Goal: Communication & Community: Connect with others

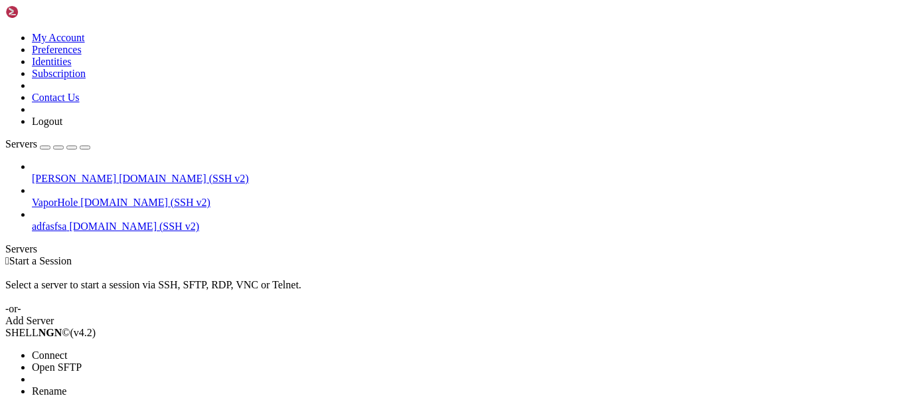
click at [67, 227] on span "Connect" at bounding box center [49, 354] width 35 height 11
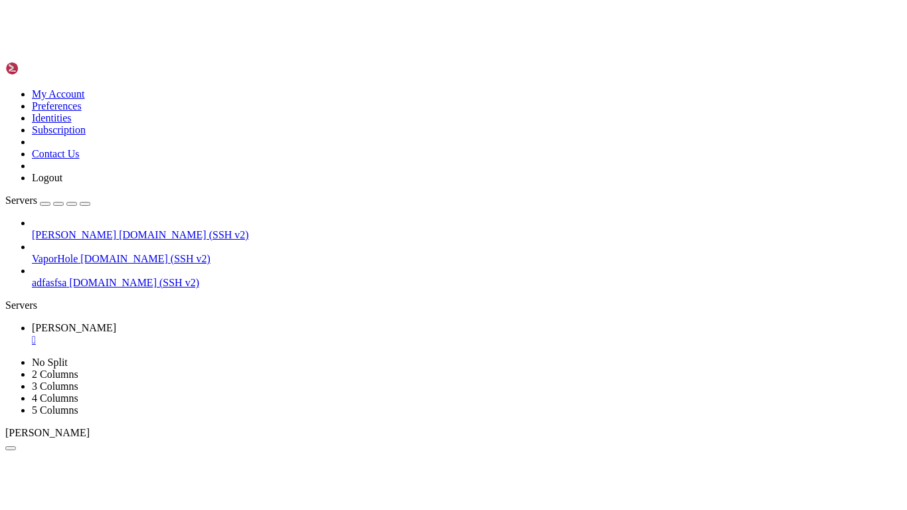
scroll to position [38, 0]
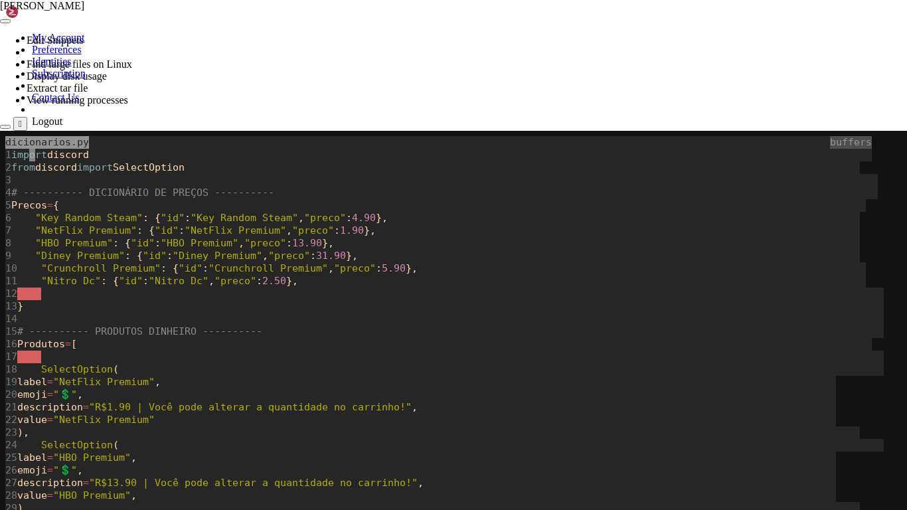
click at [336, 227] on body "Page up dicionarios.py buffers 1 import discord 2 from discord import SelectOpt…" at bounding box center [453, 386] width 907 height 510
click at [286, 227] on span "2.50" at bounding box center [274, 281] width 24 height 13
click at [376, 219] on span "4.90" at bounding box center [364, 218] width 24 height 13
click at [195, 227] on span ""R$1.90 | Você pode alterar a quantidade no carrinho!"" at bounding box center [250, 407] width 323 height 13
click at [364, 227] on span "}" at bounding box center [361, 231] width 6 height 13
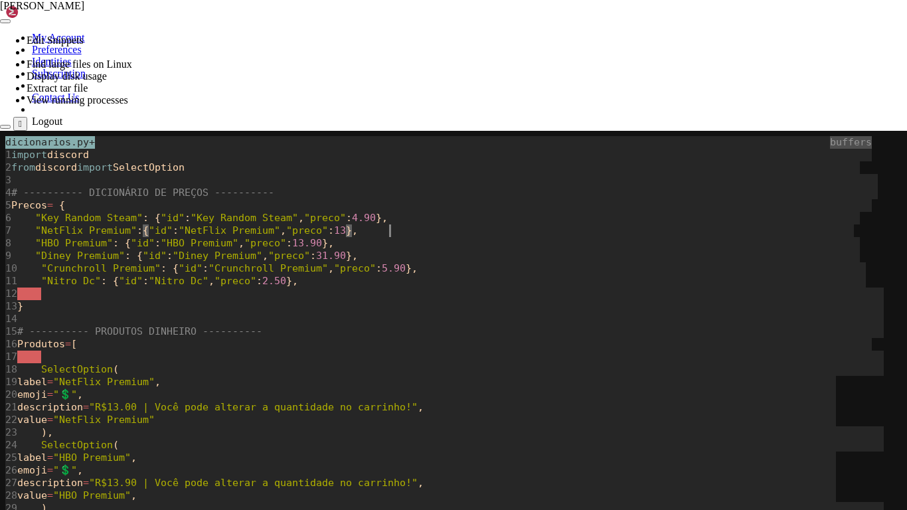
click at [392, 227] on div at bounding box center [393, 231] width 8 height 13
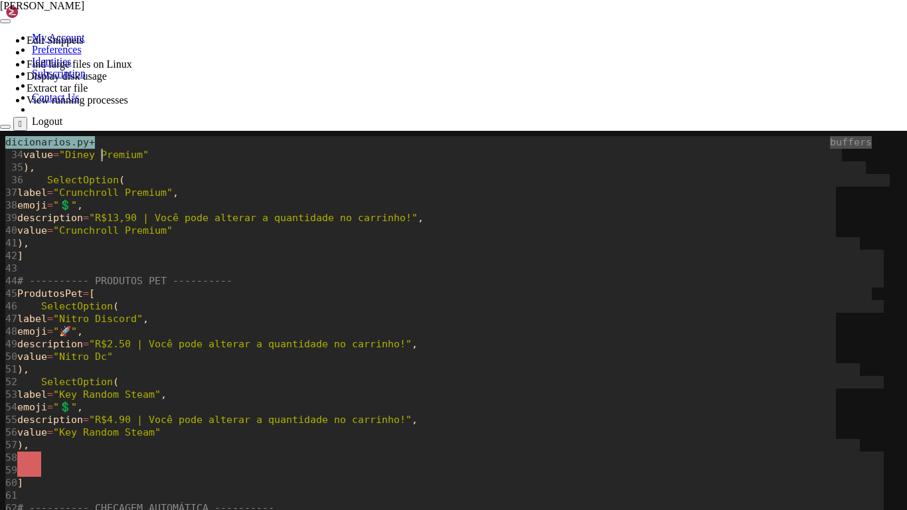
click at [93, 227] on span at bounding box center [444, 369] width 831 height 13
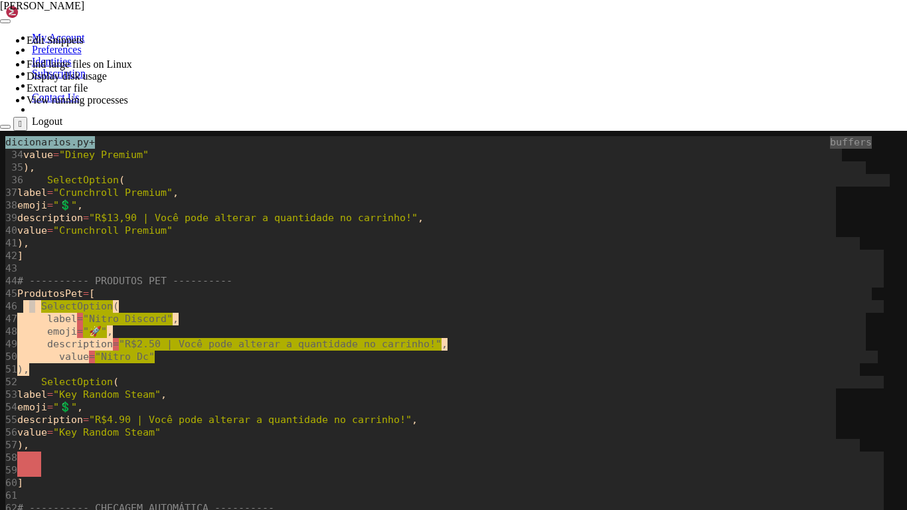
drag, startPoint x: 76, startPoint y: 368, endPoint x: 23, endPoint y: 307, distance: 81.0
click at [24, 227] on div "dicionarios.py+ buffers 34 value = "Diney Premium" 35 ), 36 SelectOption ( 37 l…" at bounding box center [452, 380] width 894 height 498
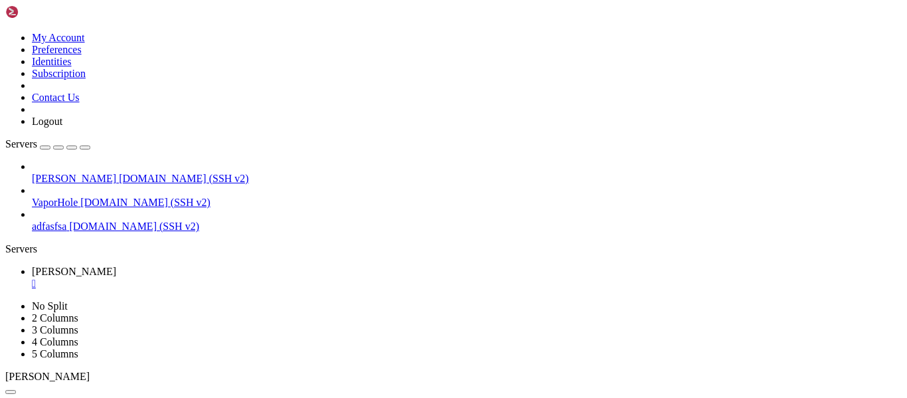
scroll to position [568, 0]
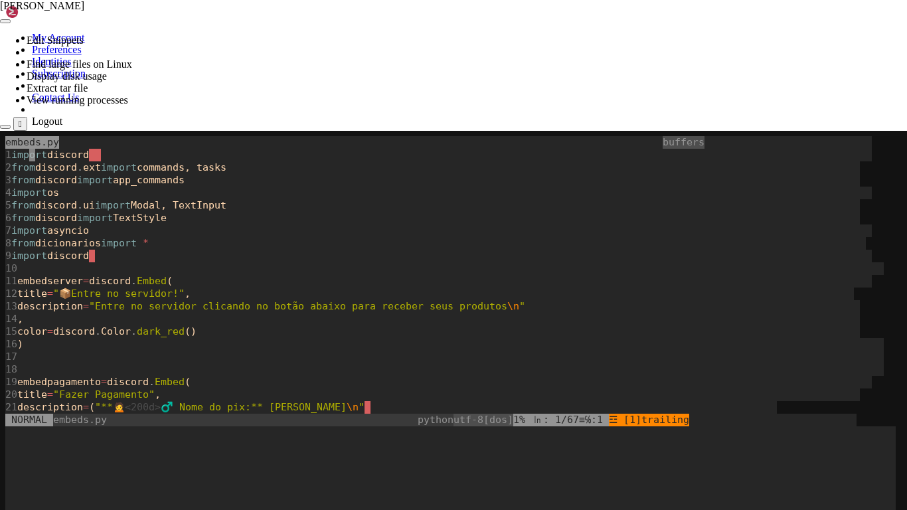
click at [276, 227] on body "Page up embeds.py buffers 1 import discord 2 from discord . ext import commands…" at bounding box center [453, 386] width 907 height 510
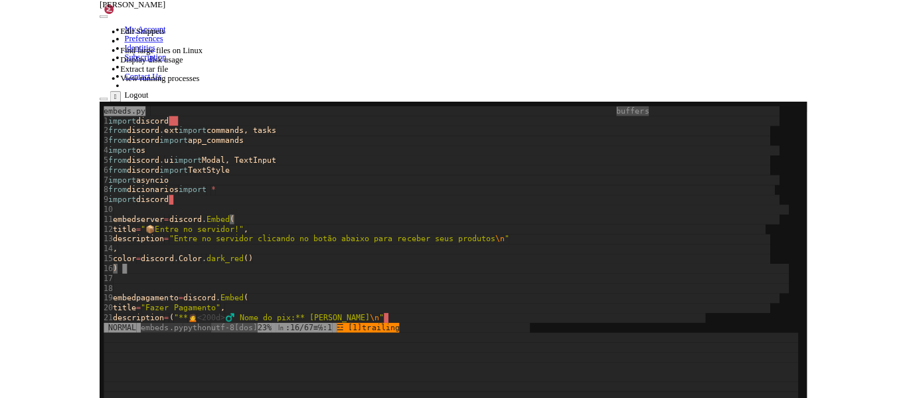
scroll to position [745, 0]
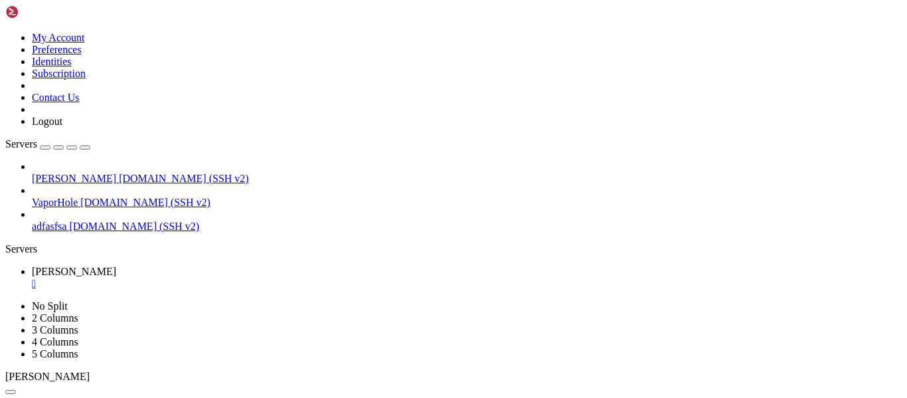
drag, startPoint x: 82, startPoint y: 650, endPoint x: 21, endPoint y: 592, distance: 83.6
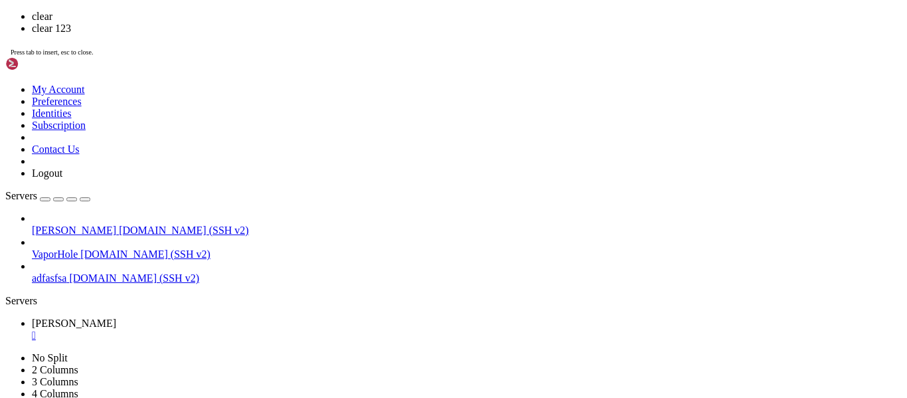
scroll to position [0, 0]
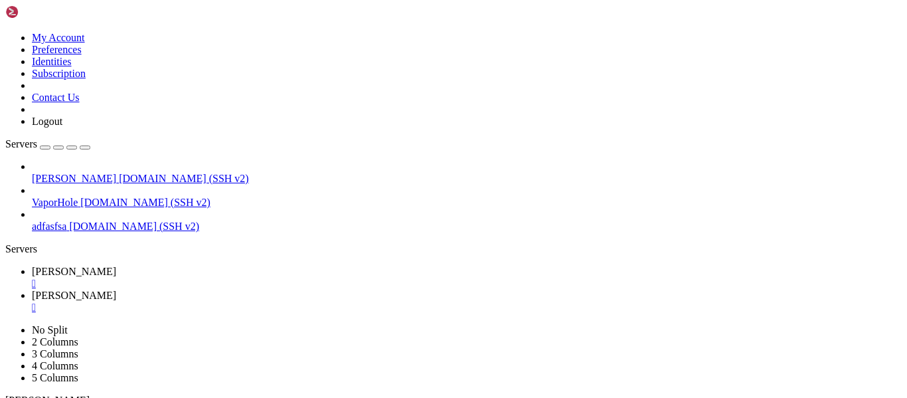
type input "/home/alencar"
click at [116, 227] on span "[PERSON_NAME]" at bounding box center [74, 271] width 84 height 11
click at [266, 227] on div "" at bounding box center [467, 308] width 870 height 12
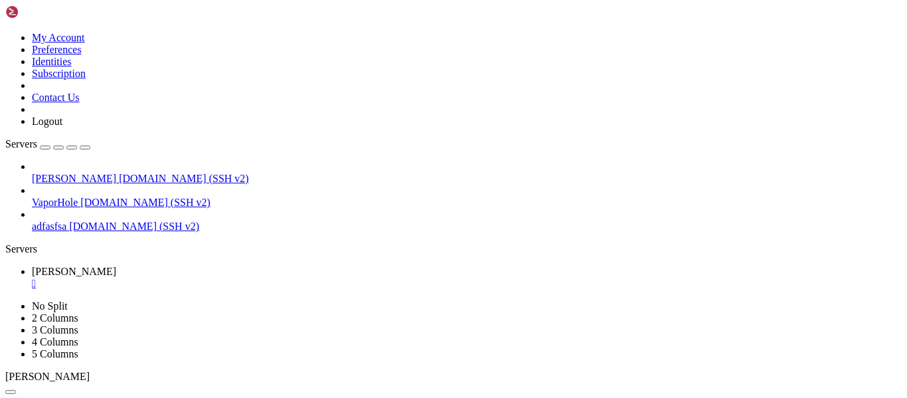
click at [215, 227] on link "Ali " at bounding box center [467, 278] width 870 height 24
